Goal: Information Seeking & Learning: Learn about a topic

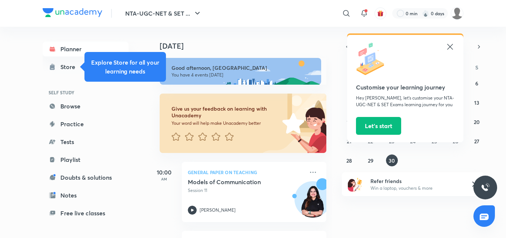
click at [446, 47] on icon at bounding box center [450, 46] width 9 height 9
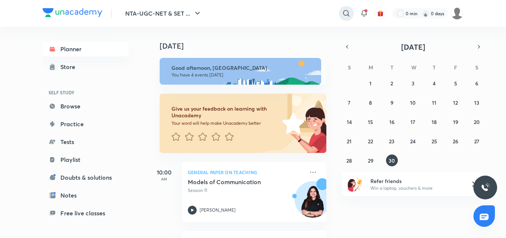
click at [348, 13] on icon at bounding box center [346, 13] width 9 height 9
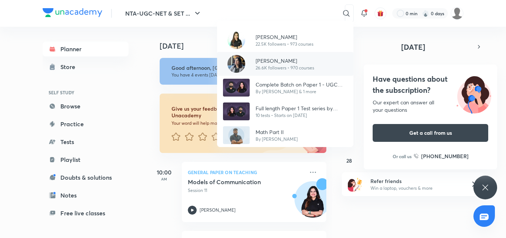
click at [290, 57] on p "[PERSON_NAME]" at bounding box center [285, 61] width 59 height 8
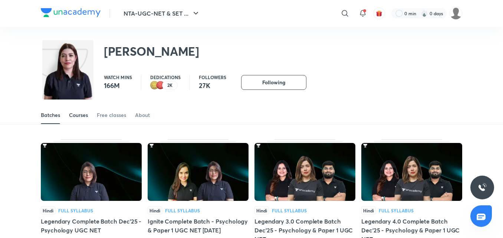
click at [87, 115] on div "Courses" at bounding box center [78, 114] width 19 height 7
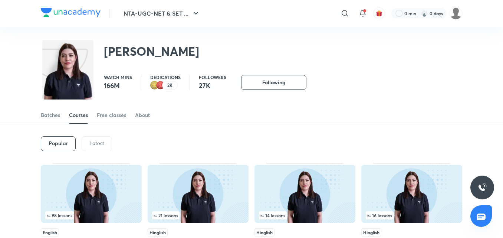
click at [100, 150] on div "Latest" at bounding box center [97, 143] width 30 height 15
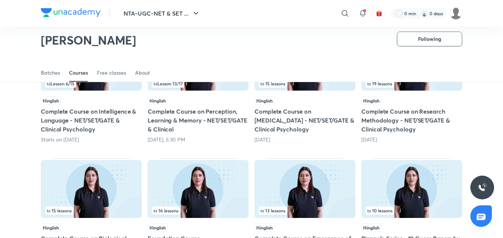
scroll to position [237, 0]
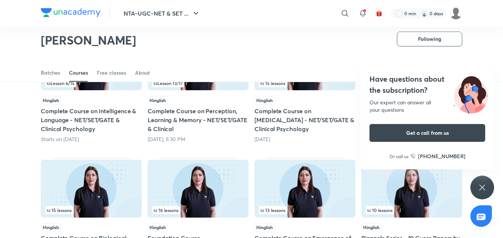
click at [490, 189] on div "Have questions about the subscription? Our expert can answer all your questions…" at bounding box center [482, 187] width 24 height 24
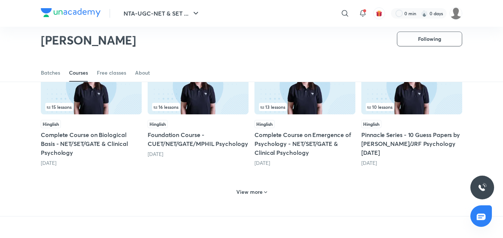
scroll to position [344, 0]
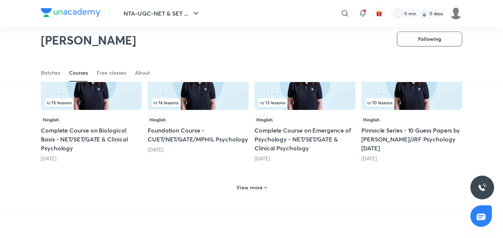
click at [258, 184] on h6 "View more" at bounding box center [249, 187] width 26 height 7
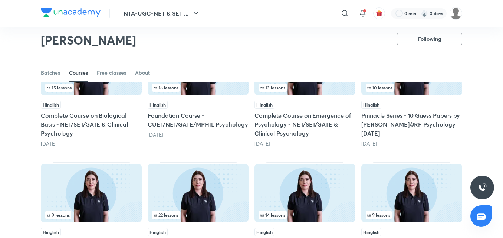
scroll to position [347, 0]
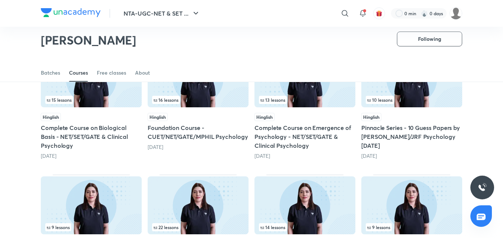
click at [320, 100] on div "13 lessons" at bounding box center [305, 100] width 92 height 8
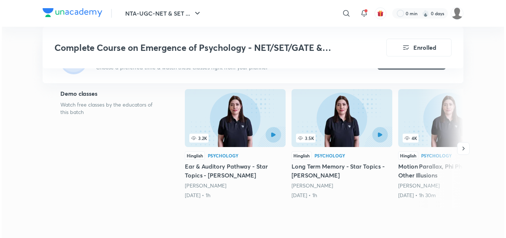
scroll to position [160, 0]
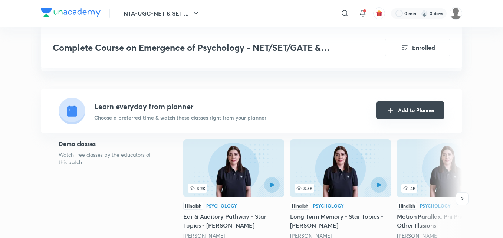
click at [419, 102] on button "Add to Planner" at bounding box center [410, 110] width 68 height 18
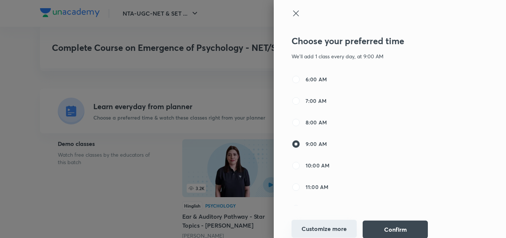
click at [333, 234] on button "Customize more" at bounding box center [324, 228] width 65 height 18
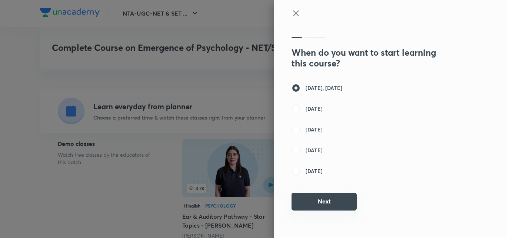
click at [335, 195] on button "Next" at bounding box center [324, 201] width 65 height 18
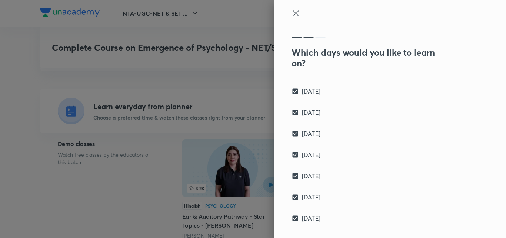
scroll to position [29, 0]
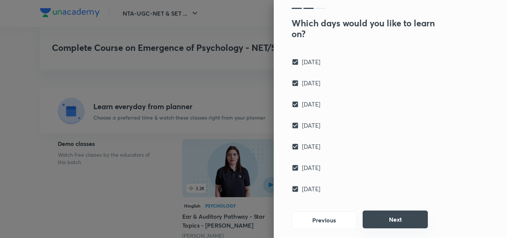
click at [382, 216] on button "Next" at bounding box center [395, 219] width 65 height 18
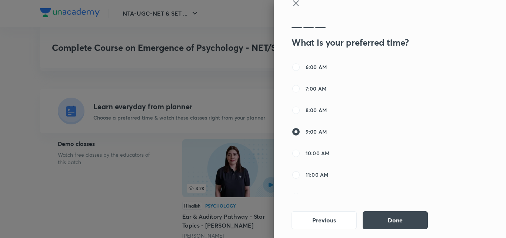
click at [309, 187] on div "6:00 AM 7:00 AM 8:00 AM 9:00 AM 10:00 AM 11:00 AM 12:00 PM 1:00 PM 2:00 PM 3:00…" at bounding box center [369, 128] width 154 height 130
drag, startPoint x: 329, startPoint y: 212, endPoint x: 329, endPoint y: 180, distance: 32.3
click at [329, 180] on div "What is your preferred time? 6:00 AM 7:00 AM 8:00 AM 9:00 AM 10:00 AM 11:00 AM …" at bounding box center [369, 129] width 154 height 217
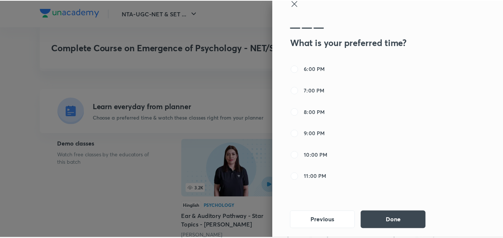
scroll to position [257, 0]
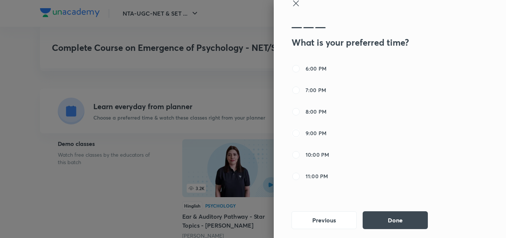
click at [292, 134] on input "9:00 PM" at bounding box center [296, 133] width 9 height 9
radio input "true"
radio input "false"
click at [293, 156] on input "10:00 PM" at bounding box center [296, 154] width 9 height 9
radio input "true"
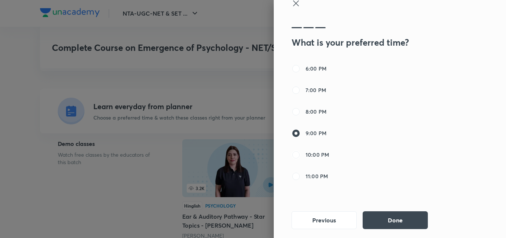
radio input "false"
click at [379, 216] on button "Done" at bounding box center [395, 219] width 65 height 18
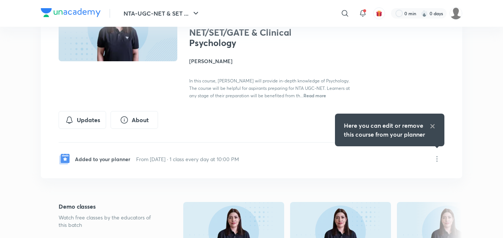
scroll to position [85, 0]
click at [430, 125] on icon at bounding box center [432, 126] width 6 height 6
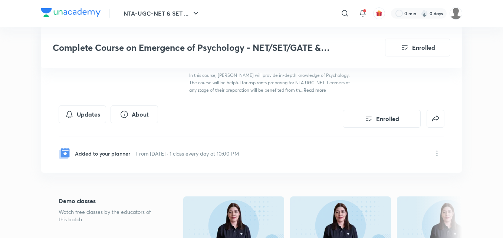
scroll to position [0, 0]
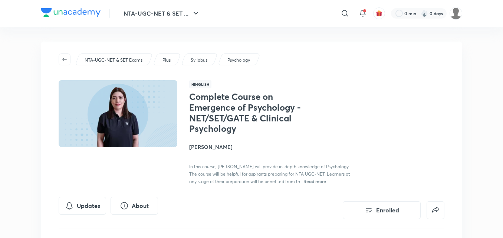
scroll to position [347, 0]
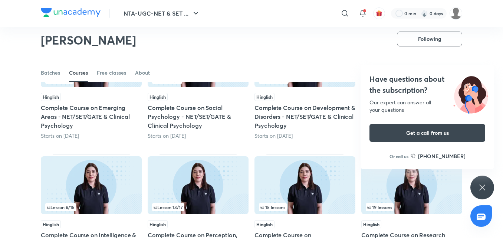
scroll to position [116, 0]
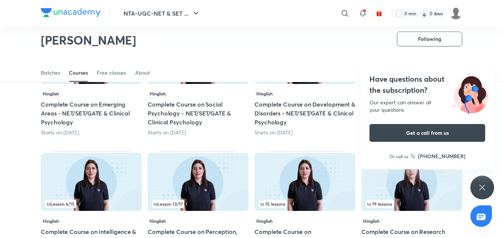
click at [481, 190] on icon at bounding box center [481, 187] width 9 height 9
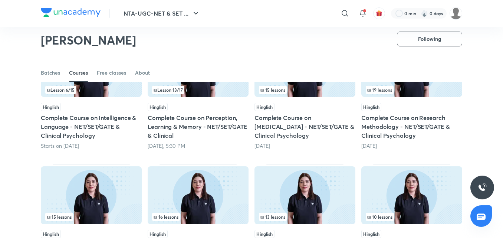
scroll to position [230, 0]
click at [321, 95] on img at bounding box center [304, 68] width 101 height 58
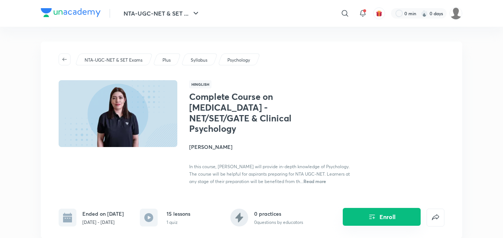
click at [377, 223] on button "Enroll" at bounding box center [382, 217] width 78 height 18
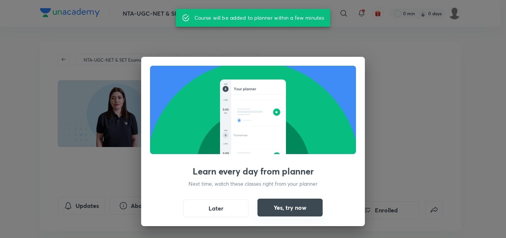
click at [272, 202] on button "Yes, try now" at bounding box center [290, 207] width 65 height 18
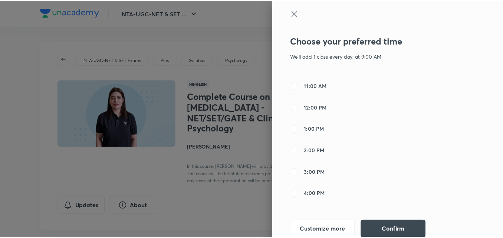
scroll to position [121, 0]
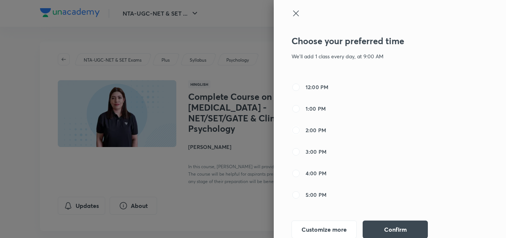
click at [292, 133] on input "2:00 PM" at bounding box center [296, 130] width 9 height 9
radio input "true"
radio input "false"
click at [398, 232] on button "Confirm" at bounding box center [395, 228] width 65 height 18
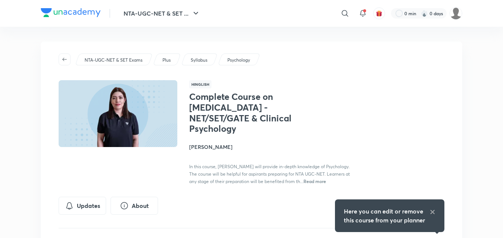
click at [436, 211] on div "Here you can edit or remove this course from your planner" at bounding box center [389, 216] width 103 height 30
click at [432, 209] on icon at bounding box center [432, 212] width 6 height 6
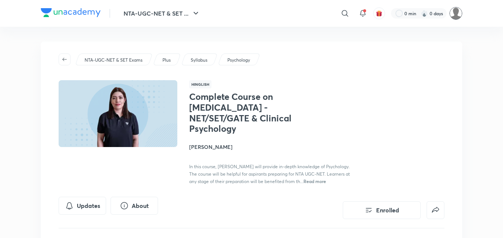
click at [453, 11] on img at bounding box center [455, 13] width 13 height 13
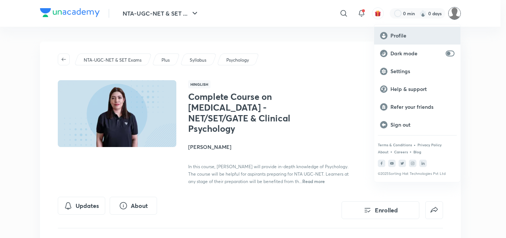
click at [418, 37] on p "Profile" at bounding box center [423, 35] width 64 height 7
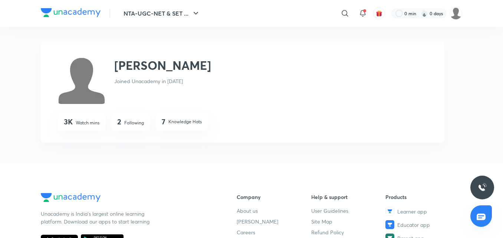
drag, startPoint x: 376, startPoint y: 75, endPoint x: 405, endPoint y: -32, distance: 111.3
click at [405, 0] on html "NTA-UGC-NET & SET ... ​ 0 min 0 days [PERSON_NAME] [PERSON_NAME] Joined Unacade…" at bounding box center [251, 205] width 503 height 410
click at [313, 66] on div "[PERSON_NAME] Joined Unacademy in [DATE]" at bounding box center [191, 79] width 267 height 47
click at [410, 11] on div at bounding box center [419, 13] width 56 height 10
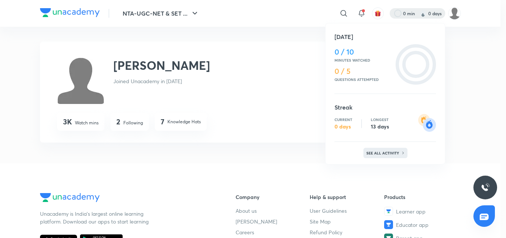
click at [391, 151] on p "See all activity" at bounding box center [384, 153] width 34 height 4
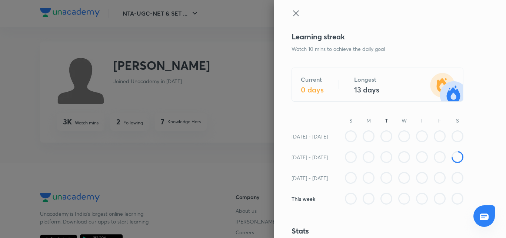
click at [295, 13] on div at bounding box center [378, 20] width 172 height 22
click at [292, 11] on icon at bounding box center [296, 13] width 9 height 9
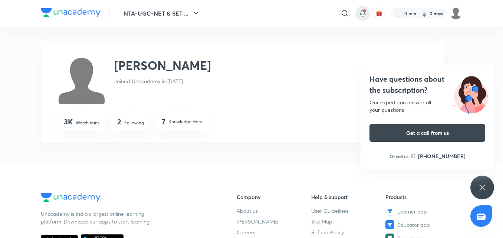
click at [365, 13] on icon at bounding box center [362, 13] width 9 height 9
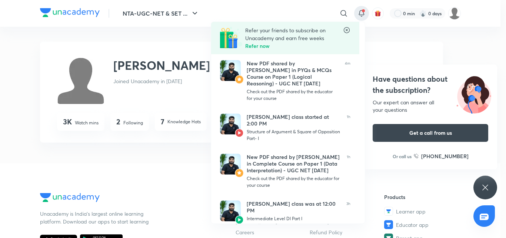
click at [350, 29] on icon at bounding box center [347, 30] width 6 height 6
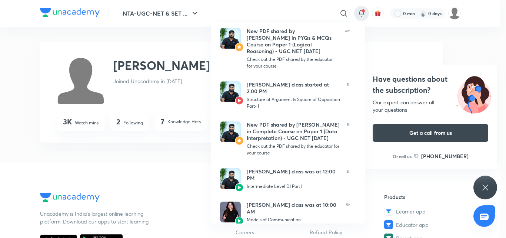
click at [159, 16] on div at bounding box center [253, 119] width 506 height 238
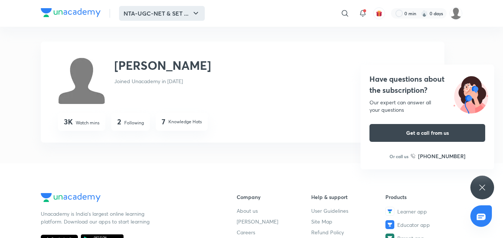
click at [161, 18] on button "NTA-UGC-NET & SET ..." at bounding box center [162, 13] width 86 height 15
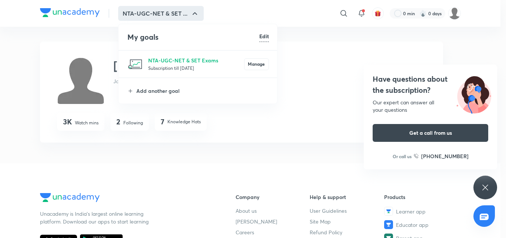
click at [239, 120] on div at bounding box center [253, 119] width 506 height 238
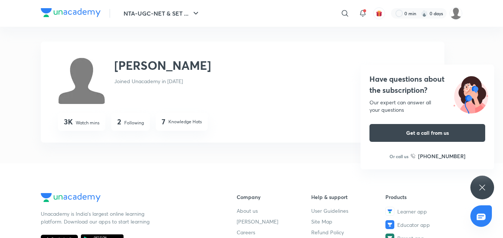
click at [476, 186] on div "Have questions about the subscription? Our expert can answer all your questions…" at bounding box center [482, 187] width 24 height 24
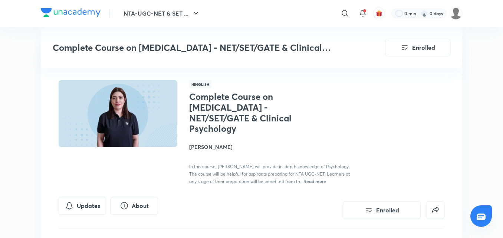
scroll to position [230, 0]
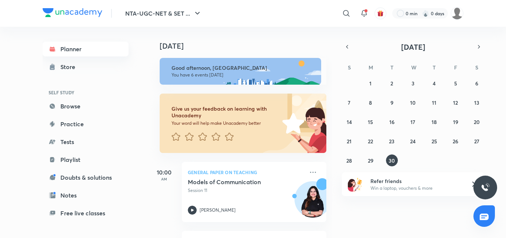
click at [92, 47] on link "Planner" at bounding box center [86, 49] width 86 height 15
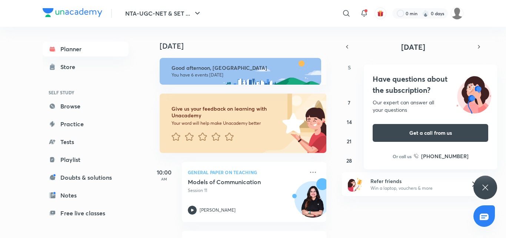
click at [486, 191] on icon at bounding box center [485, 187] width 9 height 9
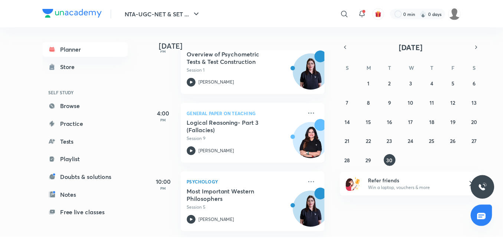
scroll to position [340, 0]
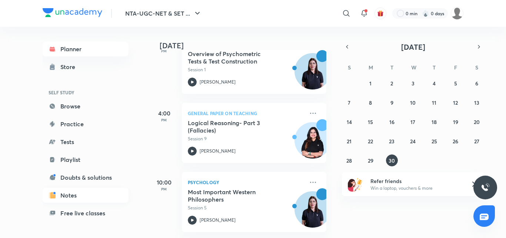
click at [77, 191] on link "Notes" at bounding box center [86, 195] width 86 height 15
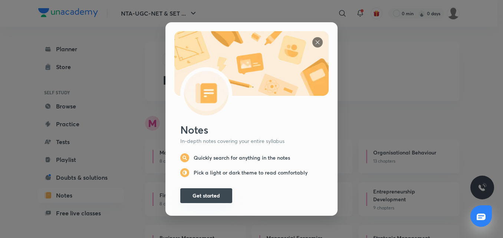
click at [220, 188] on button "Get started" at bounding box center [206, 195] width 52 height 15
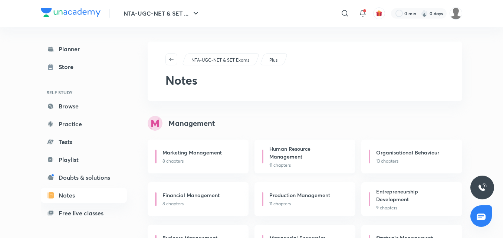
click at [317, 161] on div "Human Resource Management" at bounding box center [307, 153] width 77 height 17
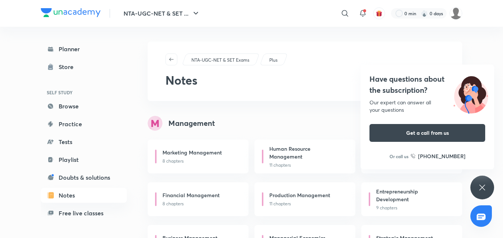
click at [484, 186] on icon at bounding box center [481, 187] width 9 height 9
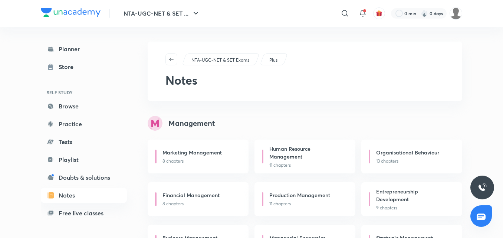
click at [482, 184] on img at bounding box center [481, 187] width 9 height 9
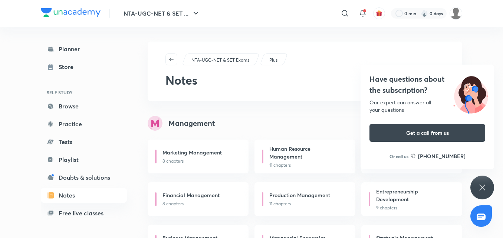
click at [479, 187] on icon at bounding box center [481, 187] width 9 height 9
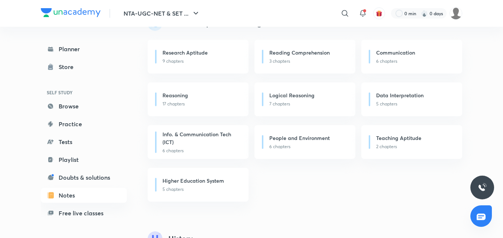
scroll to position [487, 0]
click at [301, 59] on p "3 chapters" at bounding box center [307, 61] width 77 height 7
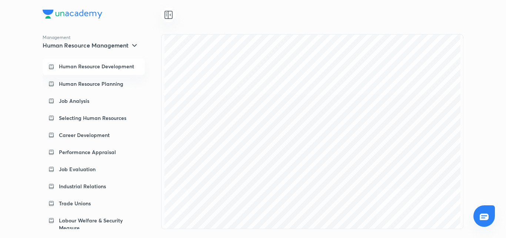
scroll to position [1068, 0]
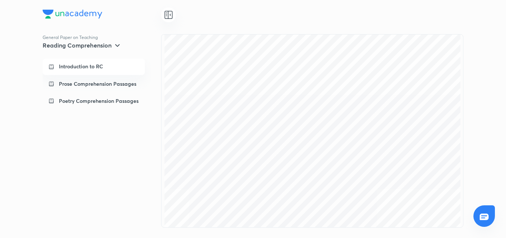
click at [110, 70] on div "Introduction to RC" at bounding box center [94, 67] width 102 height 16
click at [492, 44] on div "General Paper on Teaching Reading Comprehension Introduction to RC Prose Compre…" at bounding box center [253, 119] width 506 height 238
click at [484, 73] on div "General Paper on Teaching Reading Comprehension Introduction to RC Prose Compre…" at bounding box center [253, 119] width 506 height 238
click at [424, 19] on div at bounding box center [312, 14] width 303 height 15
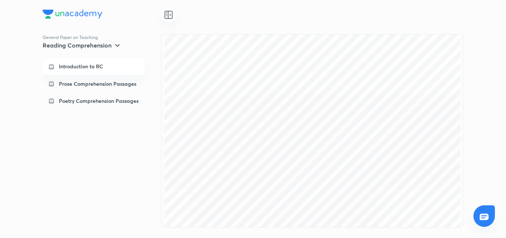
click at [503, 9] on div "General Paper on Teaching Reading Comprehension Introduction to RC Prose Compre…" at bounding box center [253, 119] width 506 height 238
click at [499, 90] on div "General Paper on Teaching Reading Comprehension Introduction to RC Prose Compre…" at bounding box center [253, 119] width 506 height 238
click at [128, 118] on div "General Paper on Teaching Reading Comprehension Introduction to RC Prose Compre…" at bounding box center [102, 130] width 119 height 193
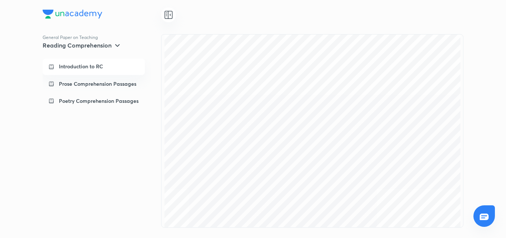
click at [489, 117] on div "General Paper on Teaching Reading Comprehension Introduction to RC Prose Compre…" at bounding box center [253, 119] width 506 height 238
click at [500, 97] on div "General Paper on Teaching Reading Comprehension Introduction to RC Prose Compre…" at bounding box center [253, 119] width 506 height 238
click at [493, 56] on div "General Paper on Teaching Reading Comprehension Introduction to RC Prose Compre…" at bounding box center [253, 119] width 506 height 238
